Goal: Task Accomplishment & Management: Complete application form

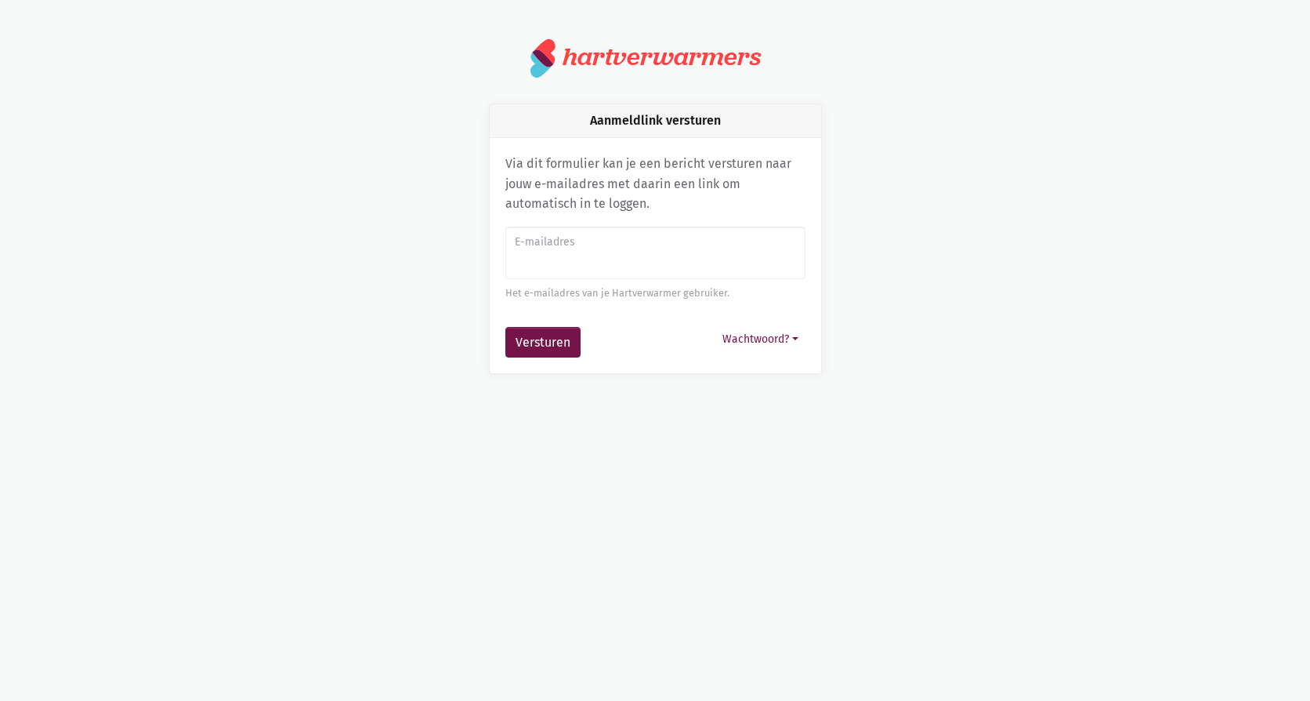
drag, startPoint x: 0, startPoint y: 0, endPoint x: 534, endPoint y: 266, distance: 596.2
click at [534, 266] on input "E-mailadres" at bounding box center [656, 253] width 300 height 53
type input "[PERSON_NAME][EMAIL_ADDRESS][PERSON_NAME][DOMAIN_NAME]"
click at [561, 344] on button "Versturen" at bounding box center [543, 342] width 75 height 31
